Goal: Use online tool/utility: Utilize a website feature to perform a specific function

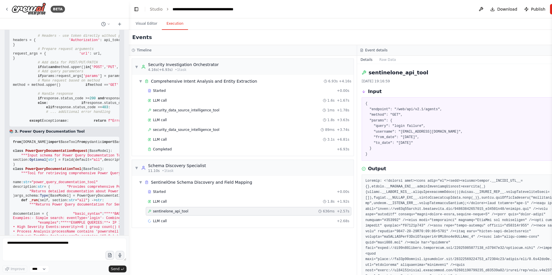
drag, startPoint x: 26, startPoint y: 154, endPoint x: 117, endPoint y: 152, distance: 91.4
click at [117, 152] on div "📋 SentinelOne Custom Tools Code Here's the code for your SentinelOne filter and…" at bounding box center [65, 45] width 120 height 686
click at [28, 247] on textarea at bounding box center [64, 249] width 124 height 23
drag, startPoint x: 25, startPoint y: 154, endPoint x: 88, endPoint y: 160, distance: 62.9
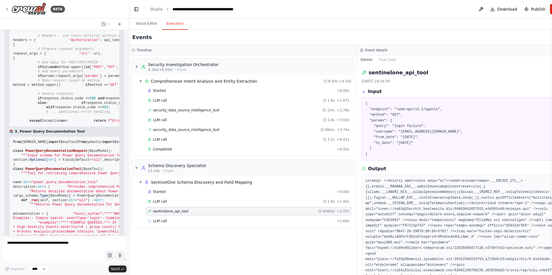
copy strong "SentinelOne Power Query Tool:"
click at [36, 245] on textarea at bounding box center [64, 249] width 124 height 23
paste textarea "**********"
type textarea "**********"
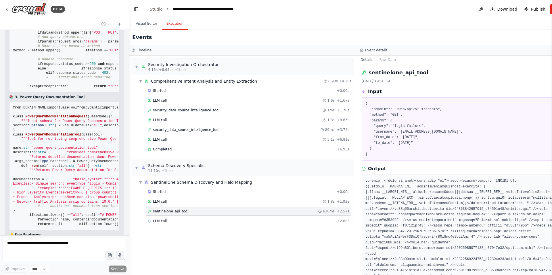
scroll to position [58372, 0]
click at [167, 211] on span "sentinelone_api_tool" at bounding box center [170, 211] width 35 height 5
click at [398, 109] on pre "{ "endpoint": "/web/api/v2.1/agents", "method": "GET", "params": { "query": "lo…" at bounding box center [471, 129] width 212 height 56
drag, startPoint x: 397, startPoint y: 110, endPoint x: 438, endPoint y: 110, distance: 40.8
click at [438, 110] on pre "{ "endpoint": "/web/api/v2.1/agents", "method": "GET", "params": { "query": "lo…" at bounding box center [471, 129] width 212 height 56
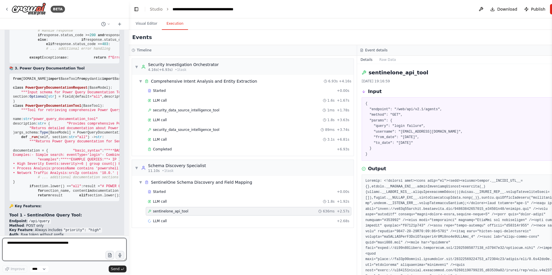
drag, startPoint x: 371, startPoint y: 74, endPoint x: 426, endPoint y: 73, distance: 55.5
click at [426, 73] on div "sentinelone_api_tool" at bounding box center [471, 73] width 219 height 8
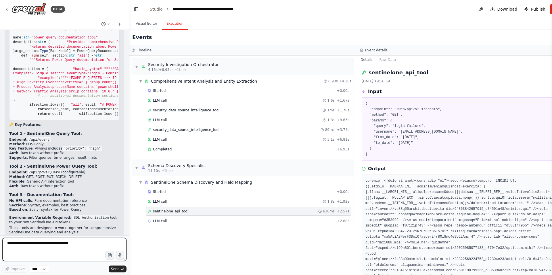
scroll to position [58287, 0]
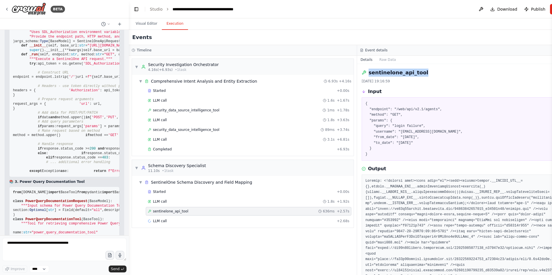
drag, startPoint x: 406, startPoint y: 73, endPoint x: 369, endPoint y: 73, distance: 36.2
click at [369, 73] on div "sentinelone_api_tool" at bounding box center [471, 73] width 219 height 8
copy h2 "sentinelone_api_tool"
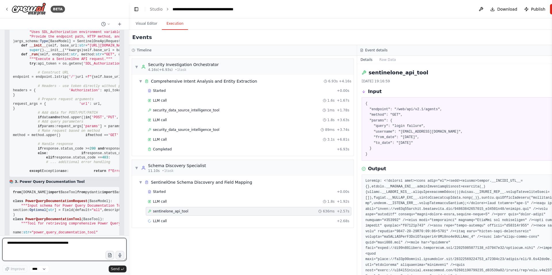
click at [24, 244] on textarea at bounding box center [64, 249] width 124 height 23
paste textarea "**********"
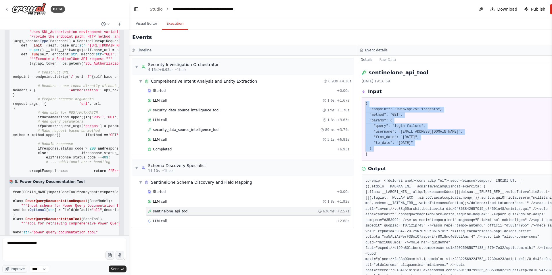
drag, startPoint x: 421, startPoint y: 143, endPoint x: 366, endPoint y: 100, distance: 69.9
click at [366, 100] on div "{ "endpoint": "/web/api/v2.1/agents", "method": "GET", "params": { "query": "lo…" at bounding box center [471, 129] width 219 height 64
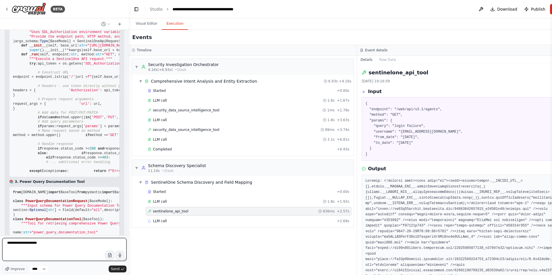
click at [7, 243] on textarea "**********" at bounding box center [64, 249] width 124 height 23
click at [85, 238] on form "**********" at bounding box center [64, 256] width 129 height 40
click at [72, 243] on textarea "**********" at bounding box center [64, 249] width 124 height 23
type textarea "**********"
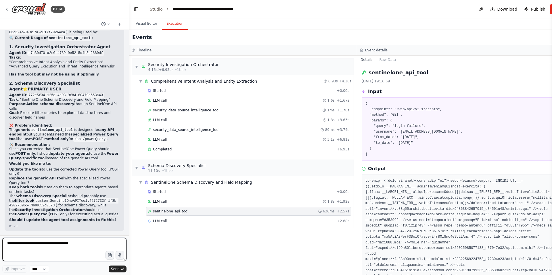
scroll to position [59454, 0]
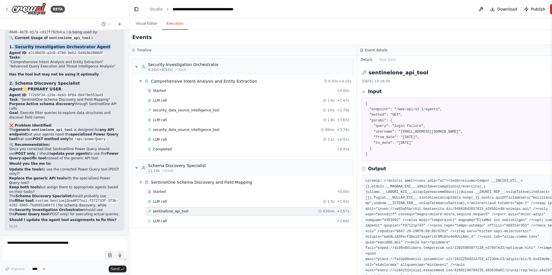
drag, startPoint x: 13, startPoint y: 99, endPoint x: 103, endPoint y: 100, distance: 90.0
click at [103, 50] on h3 "1. Security Investigation Orchestrator Agent" at bounding box center [64, 47] width 110 height 6
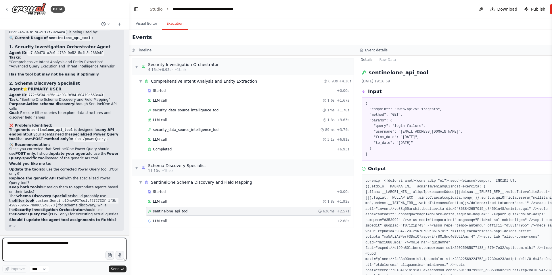
click at [28, 245] on textarea at bounding box center [64, 249] width 124 height 23
click at [91, 243] on textarea "**********" at bounding box center [64, 249] width 124 height 23
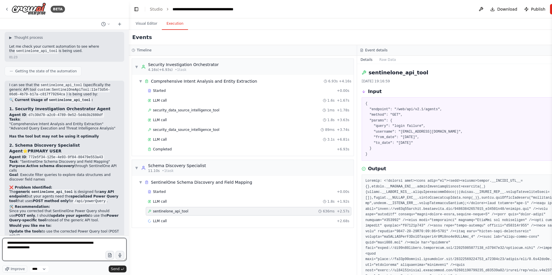
scroll to position [59495, 0]
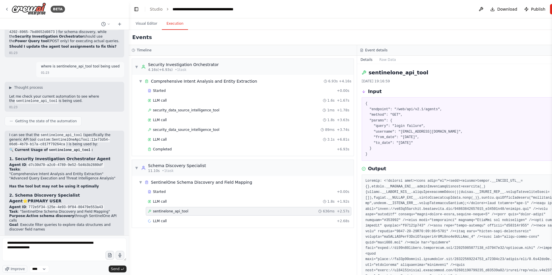
drag, startPoint x: 104, startPoint y: 132, endPoint x: 73, endPoint y: 131, distance: 30.5
copy code "/api/powerQuery"
click at [43, 248] on textarea "**********" at bounding box center [64, 249] width 124 height 23
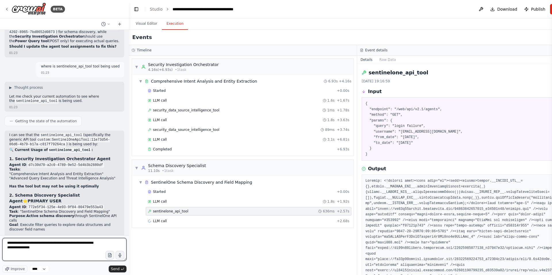
click at [48, 248] on textarea "**********" at bounding box center [64, 249] width 124 height 23
drag, startPoint x: 49, startPoint y: 248, endPoint x: 31, endPoint y: 249, distance: 18.4
click at [31, 249] on textarea "**********" at bounding box center [64, 249] width 124 height 23
paste textarea "******"
type textarea "**********"
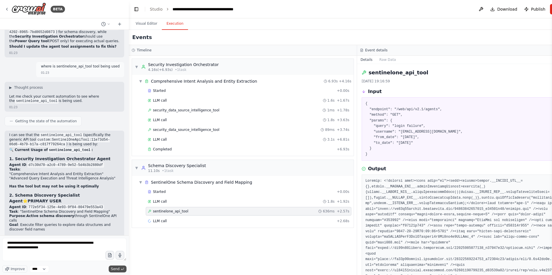
click at [116, 269] on span "Send" at bounding box center [115, 269] width 9 height 5
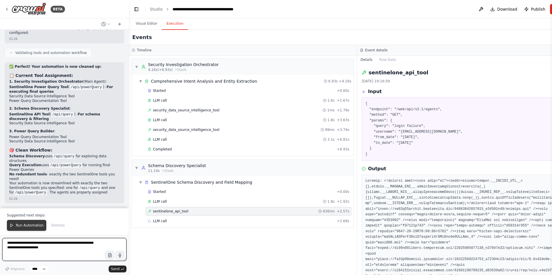
scroll to position [60214, 0]
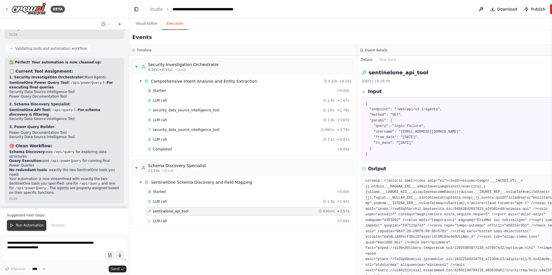
click at [25, 227] on span "Run Automation" at bounding box center [30, 225] width 28 height 5
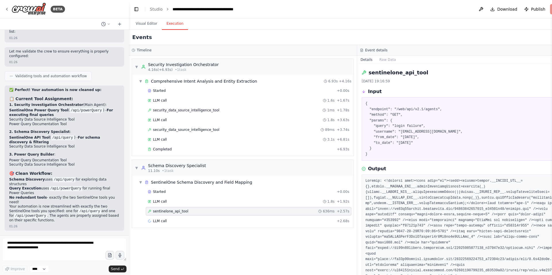
scroll to position [60187, 0]
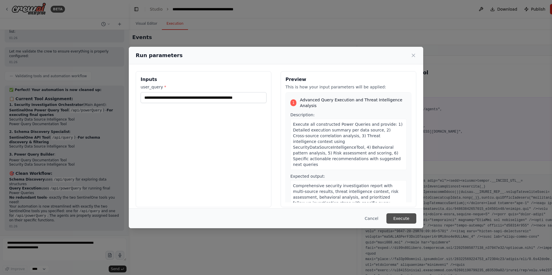
click at [401, 219] on button "Execute" at bounding box center [401, 219] width 30 height 10
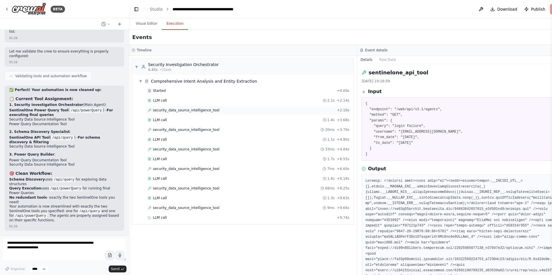
click at [181, 110] on span "security_data_source_intelligence_tool" at bounding box center [186, 110] width 66 height 5
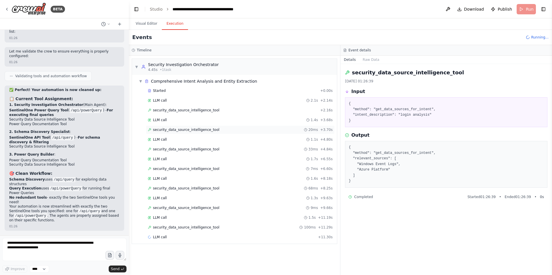
click at [181, 131] on span "security_data_source_intelligence_tool" at bounding box center [186, 130] width 66 height 5
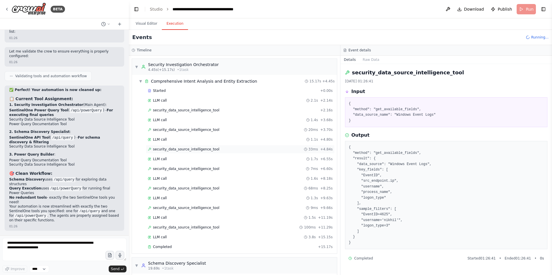
click at [181, 152] on div "security_data_source_intelligence_tool 33ms + 4.84s" at bounding box center [240, 149] width 189 height 9
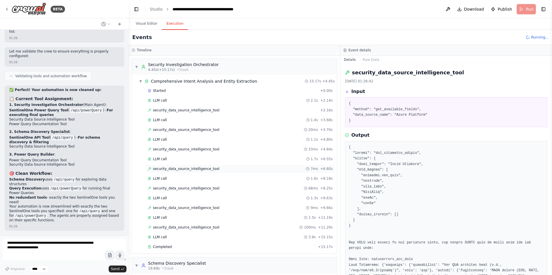
click at [182, 170] on span "security_data_source_intelligence_tool" at bounding box center [186, 169] width 66 height 5
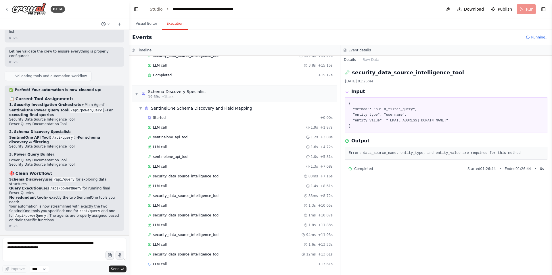
scroll to position [174, 0]
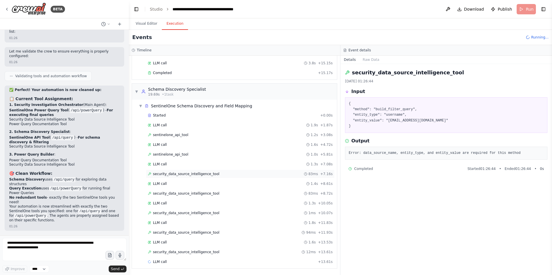
click at [186, 175] on span "security_data_source_intelligence_tool" at bounding box center [186, 174] width 66 height 5
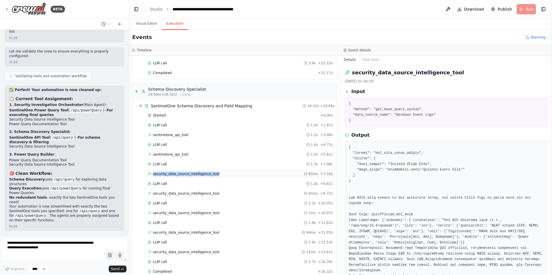
drag, startPoint x: 223, startPoint y: 174, endPoint x: 151, endPoint y: 173, distance: 71.6
click at [151, 173] on div "security_data_source_intelligence_tool 83ms + 7.16s" at bounding box center [240, 174] width 185 height 5
copy span "security_data_source_intelligence_tool"
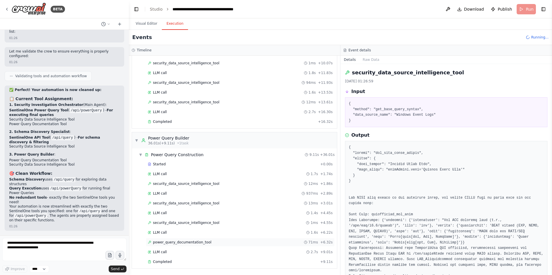
scroll to position [374, 0]
click at [172, 241] on span "power_query_documentation_tool" at bounding box center [182, 242] width 58 height 5
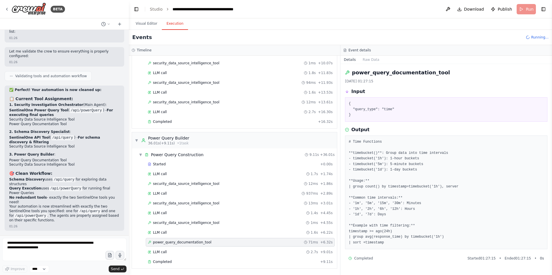
scroll to position [393, 0]
click at [182, 221] on span "security_data_source_intelligence_tool" at bounding box center [186, 223] width 66 height 5
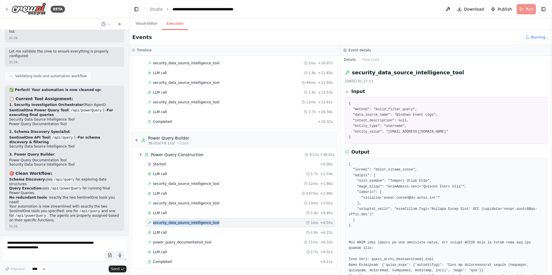
click at [182, 221] on span "security_data_source_intelligence_tool" at bounding box center [186, 223] width 66 height 5
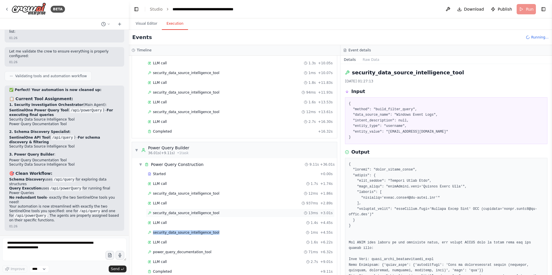
scroll to position [413, 0]
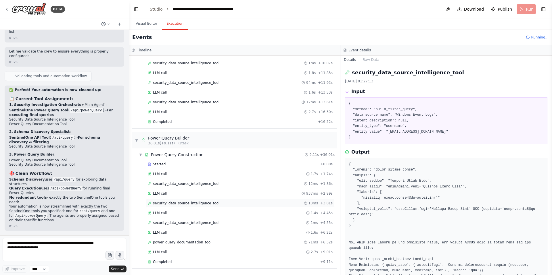
click at [186, 202] on span "security_data_source_intelligence_tool" at bounding box center [186, 203] width 66 height 5
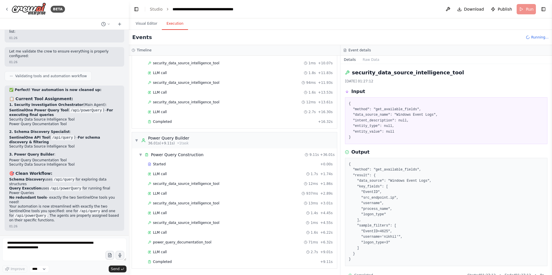
scroll to position [432, 0]
click at [24, 247] on textarea "**********" at bounding box center [64, 249] width 124 height 23
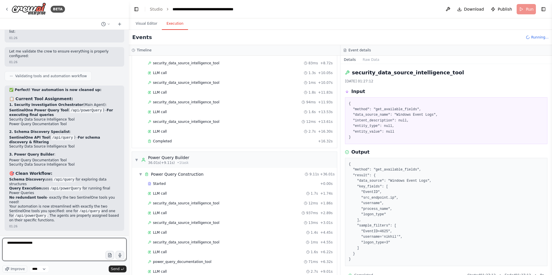
scroll to position [511, 0]
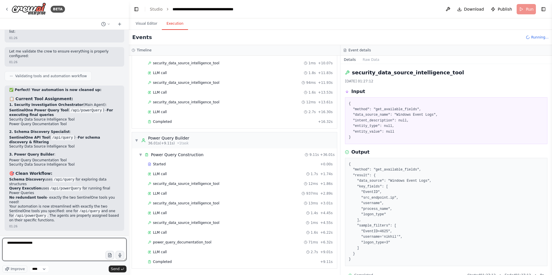
paste textarea "**********"
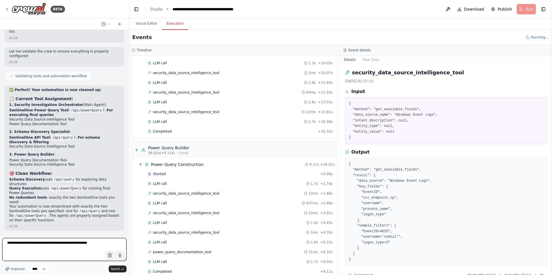
scroll to position [520, 0]
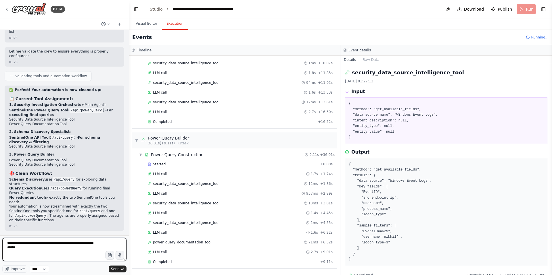
type textarea "**********"
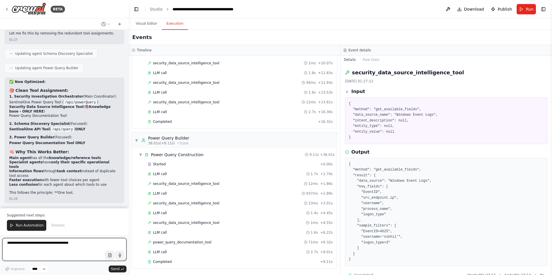
scroll to position [60520, 0]
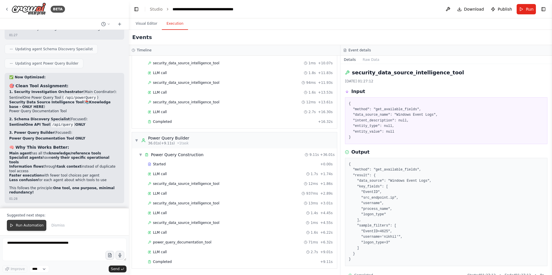
click at [17, 225] on span "Run Automation" at bounding box center [30, 225] width 28 height 5
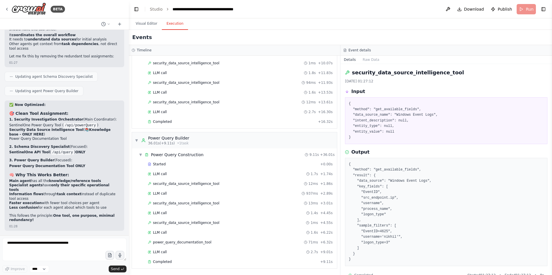
scroll to position [60493, 0]
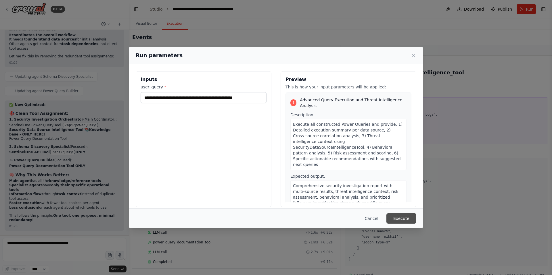
click at [404, 219] on button "Execute" at bounding box center [401, 219] width 30 height 10
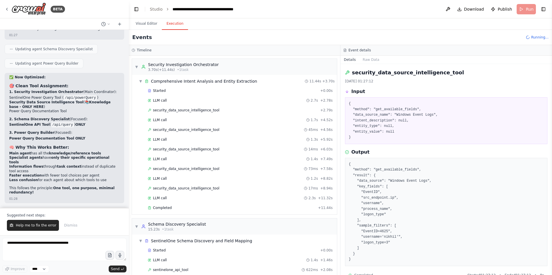
scroll to position [60520, 0]
click at [207, 109] on span "security_data_source_intelligence_tool" at bounding box center [186, 110] width 66 height 5
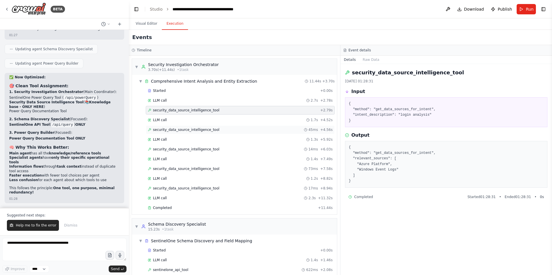
click at [198, 131] on span "security_data_source_intelligence_tool" at bounding box center [186, 130] width 66 height 5
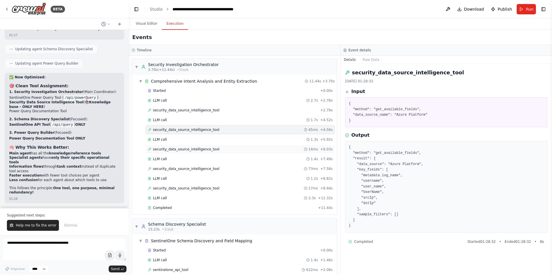
click at [194, 149] on span "security_data_source_intelligence_tool" at bounding box center [186, 149] width 66 height 5
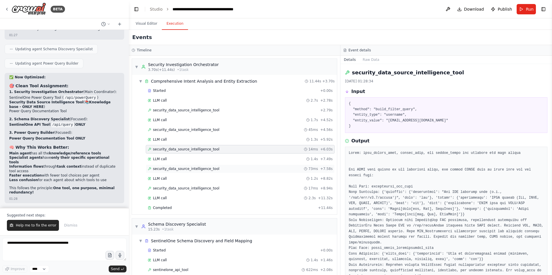
click at [172, 169] on span "security_data_source_intelligence_tool" at bounding box center [186, 169] width 66 height 5
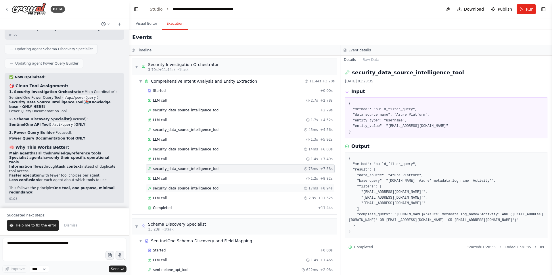
click at [177, 190] on span "security_data_source_intelligence_tool" at bounding box center [186, 188] width 66 height 5
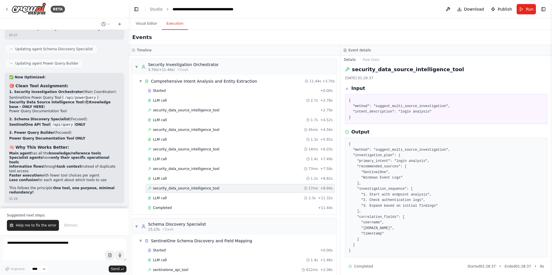
scroll to position [7, 0]
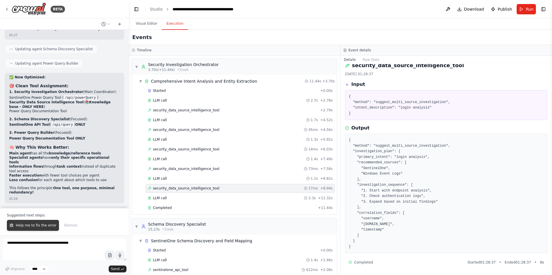
click at [32, 227] on span "Help me to fix the error" at bounding box center [36, 225] width 41 height 5
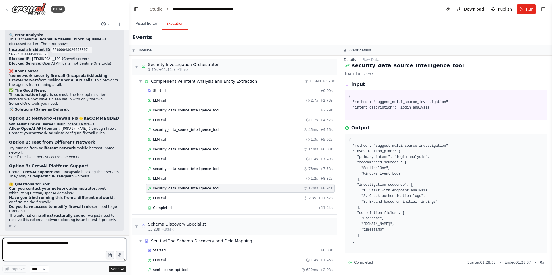
scroll to position [60579, 0]
drag, startPoint x: 31, startPoint y: 188, endPoint x: 52, endPoint y: 188, distance: 20.7
click at [52, 62] on code "[TECHNICAL_ID]" at bounding box center [46, 59] width 31 height 5
click at [147, 24] on button "Visual Editor" at bounding box center [146, 24] width 31 height 12
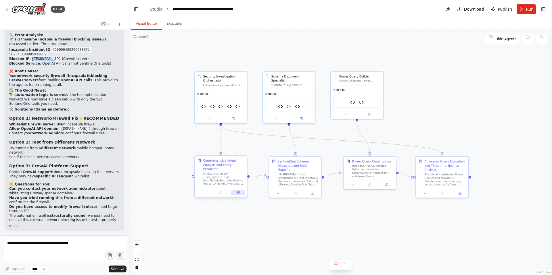
click at [239, 192] on icon at bounding box center [238, 192] width 2 height 2
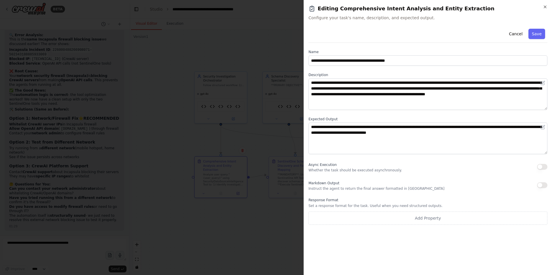
click at [548, 10] on div "**********" at bounding box center [428, 137] width 248 height 275
click at [546, 9] on icon "button" at bounding box center [545, 7] width 5 height 5
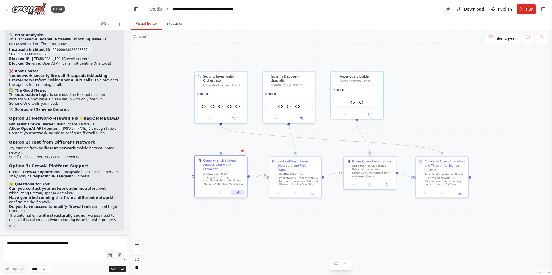
click at [241, 192] on button at bounding box center [238, 192] width 15 height 5
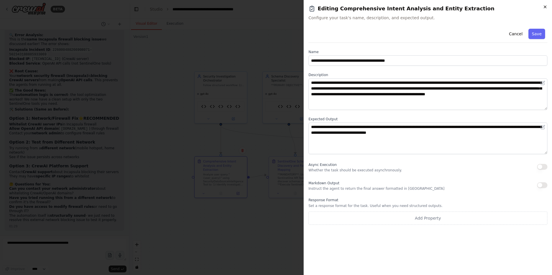
click at [545, 8] on icon "button" at bounding box center [545, 7] width 5 height 5
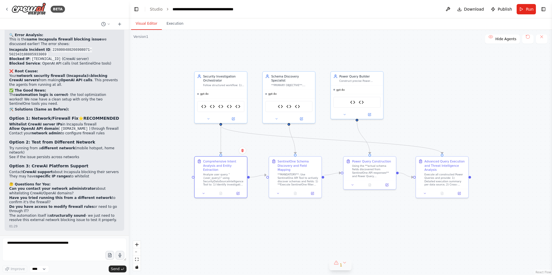
click at [344, 267] on button "1" at bounding box center [340, 265] width 22 height 11
click at [384, 238] on button "1" at bounding box center [340, 239] width 103 height 11
click at [22, 245] on textarea at bounding box center [64, 249] width 124 height 23
type textarea "**********"
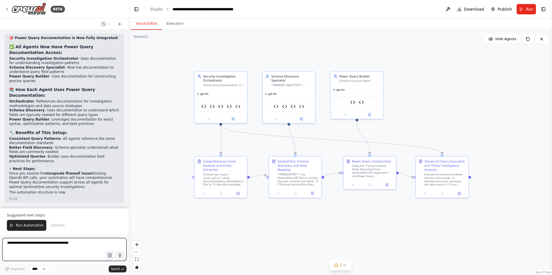
scroll to position [61106, 0]
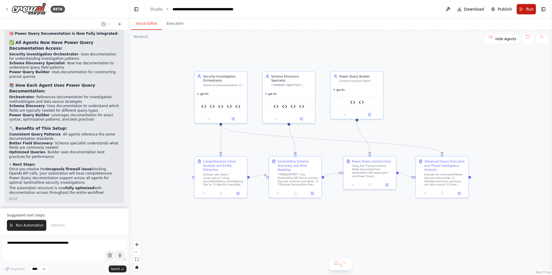
click at [522, 13] on button "Run" at bounding box center [526, 9] width 19 height 10
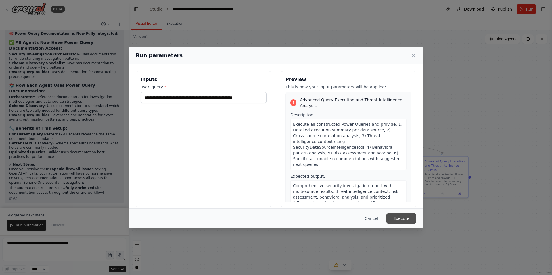
click at [396, 219] on button "Execute" at bounding box center [401, 219] width 30 height 10
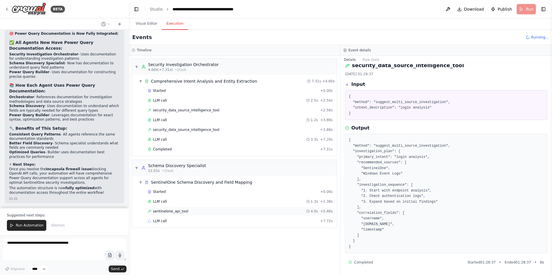
click at [181, 211] on span "sentinelone_api_tool" at bounding box center [170, 211] width 35 height 5
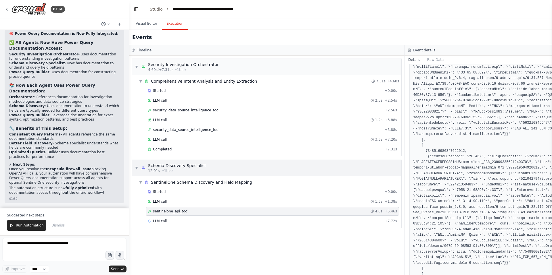
scroll to position [1415, 0]
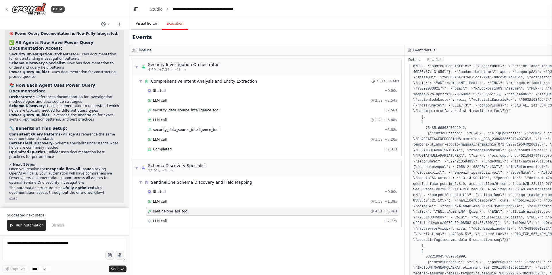
click at [150, 24] on button "Visual Editor" at bounding box center [146, 24] width 31 height 12
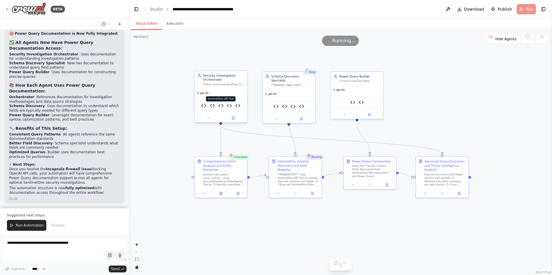
click at [223, 106] on img at bounding box center [220, 105] width 5 height 5
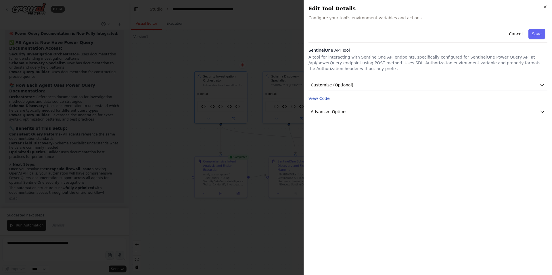
click at [322, 98] on button "View Code" at bounding box center [318, 99] width 21 height 6
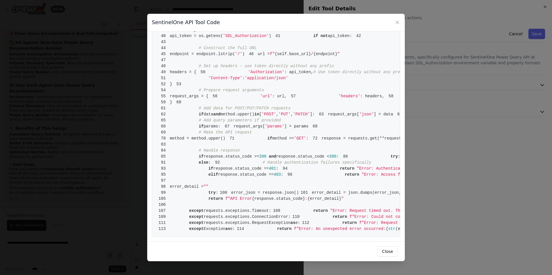
scroll to position [501, 0]
click at [392, 251] on button "Close" at bounding box center [387, 252] width 21 height 10
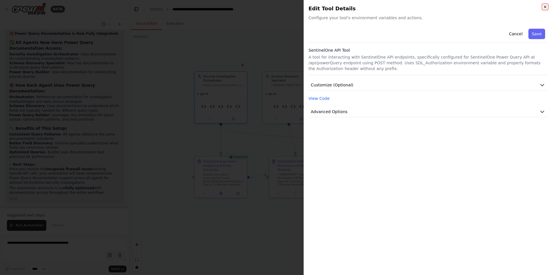
click at [546, 7] on icon "button" at bounding box center [545, 7] width 5 height 5
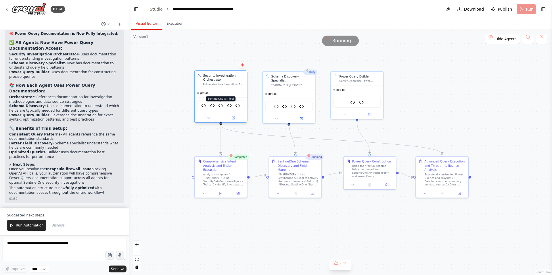
click at [220, 107] on img at bounding box center [220, 105] width 5 height 5
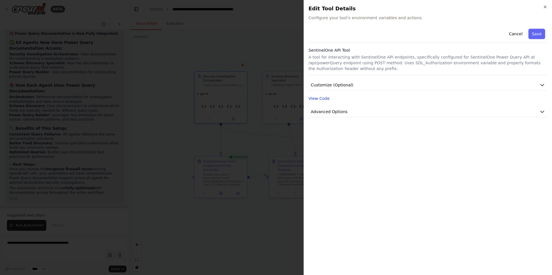
click at [315, 97] on button "View Code" at bounding box center [318, 99] width 21 height 6
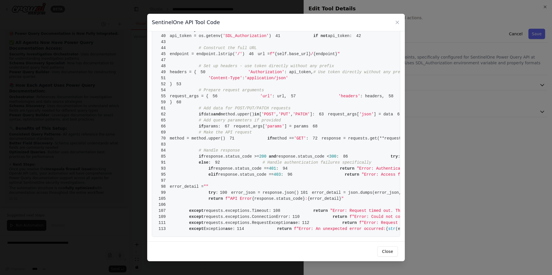
scroll to position [432, 0]
click at [398, 20] on icon at bounding box center [397, 23] width 6 height 6
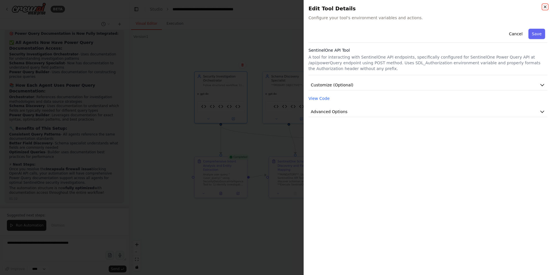
click at [546, 8] on icon "button" at bounding box center [545, 7] width 5 height 5
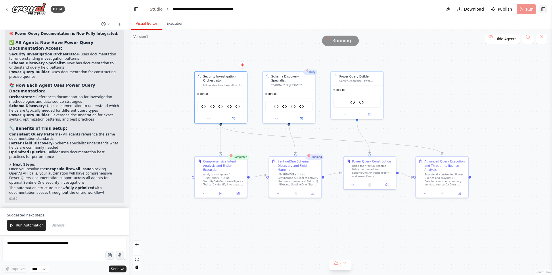
click at [545, 8] on button "Toggle Right Sidebar" at bounding box center [543, 9] width 8 height 8
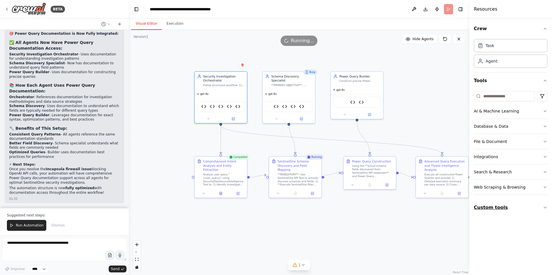
click at [520, 210] on button "Custom tools" at bounding box center [511, 208] width 74 height 16
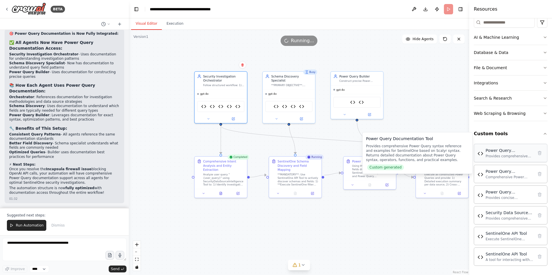
click at [507, 154] on div "Provides comprehensive Power Query syntax reference and examples for SentinelOn…" at bounding box center [510, 156] width 48 height 5
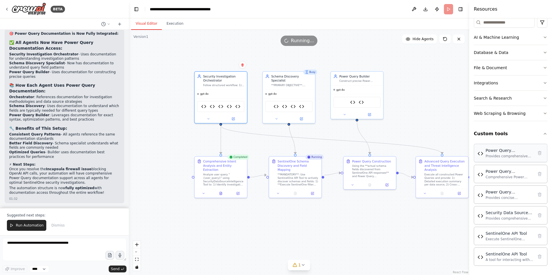
click at [482, 156] on img at bounding box center [481, 154] width 6 height 6
click at [39, 242] on textarea at bounding box center [64, 249] width 124 height 23
type textarea "**********"
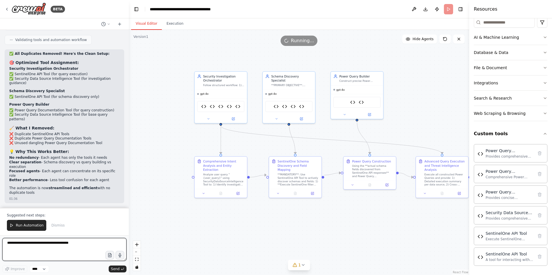
scroll to position [61484, 0]
click at [174, 22] on button "Execution" at bounding box center [175, 24] width 26 height 12
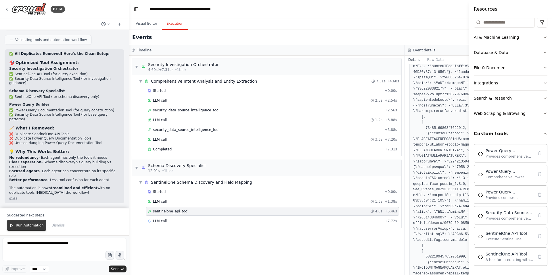
click at [26, 225] on span "Run Automation" at bounding box center [30, 225] width 28 height 5
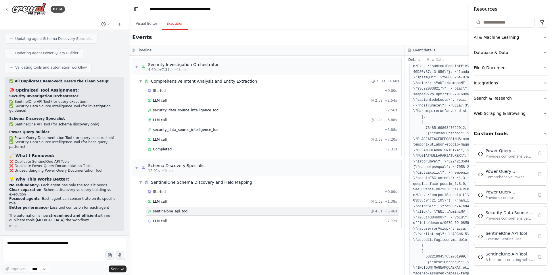
scroll to position [61457, 0]
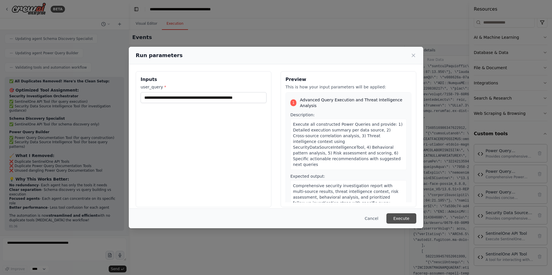
click at [399, 218] on button "Execute" at bounding box center [401, 219] width 30 height 10
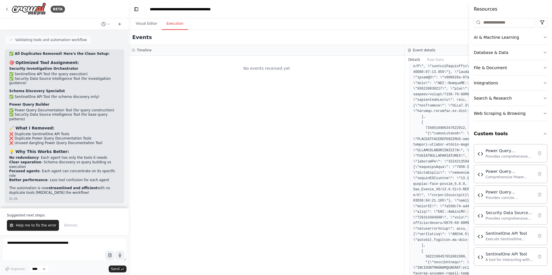
scroll to position [61484, 0]
click at [24, 225] on span "Help me to fix the error" at bounding box center [36, 225] width 41 height 5
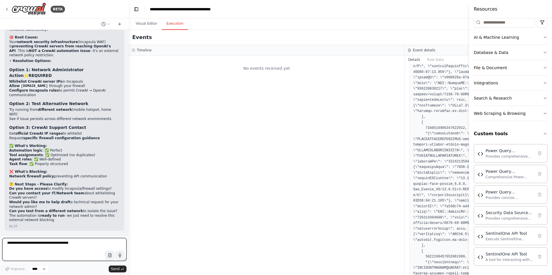
scroll to position [61724, 0]
click at [145, 24] on button "Visual Editor" at bounding box center [146, 24] width 31 height 12
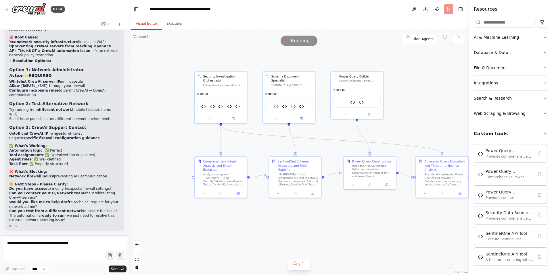
click at [445, 36] on button at bounding box center [444, 38] width 11 height 9
click at [446, 36] on button at bounding box center [444, 38] width 11 height 9
click at [459, 36] on button at bounding box center [458, 38] width 11 height 9
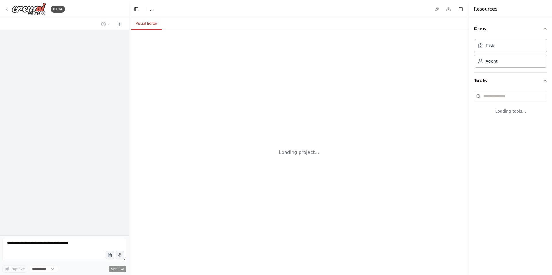
select select "****"
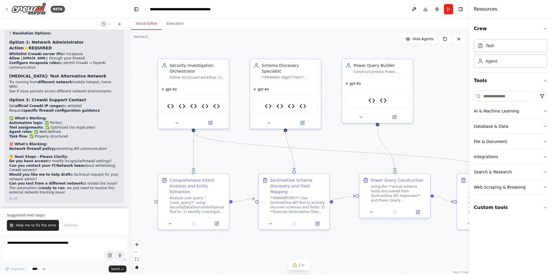
scroll to position [61485, 0]
click at [447, 8] on button "Run" at bounding box center [448, 9] width 9 height 10
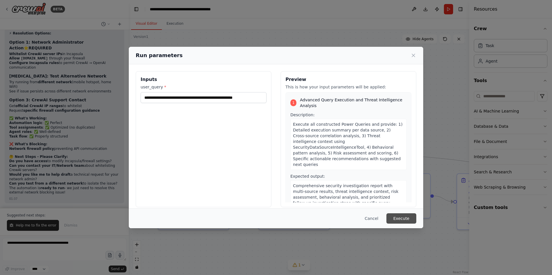
click at [397, 218] on button "Execute" at bounding box center [401, 219] width 30 height 10
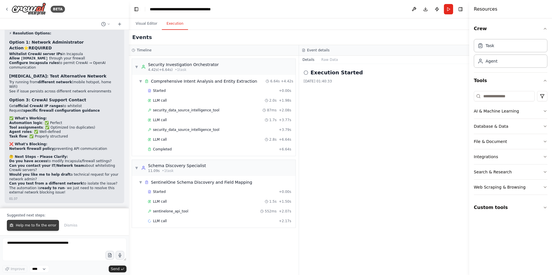
click at [33, 224] on span "Help me to fix the error" at bounding box center [36, 225] width 41 height 5
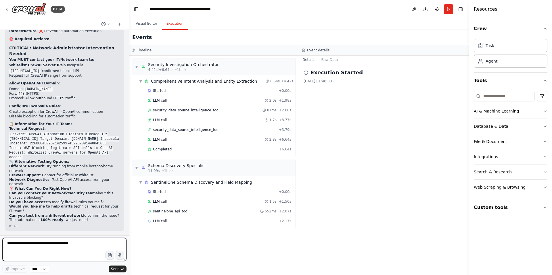
scroll to position [61824, 0]
